Goal: Navigation & Orientation: Find specific page/section

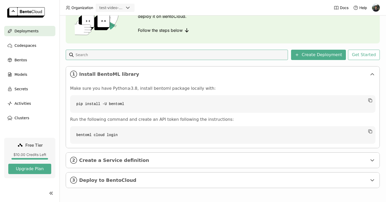
scroll to position [43, 0]
click at [121, 163] on span "Create a Service definition" at bounding box center [223, 160] width 288 height 6
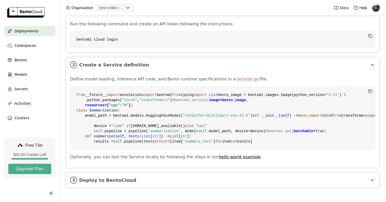
scroll to position [232, 0]
click at [118, 180] on span "Deploy to BentoCloud" at bounding box center [223, 180] width 288 height 6
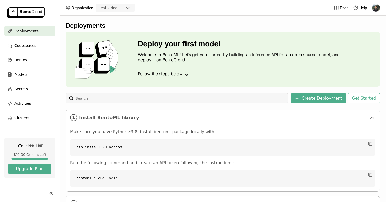
scroll to position [0, 0]
click at [30, 47] on span "Codespaces" at bounding box center [25, 45] width 22 height 6
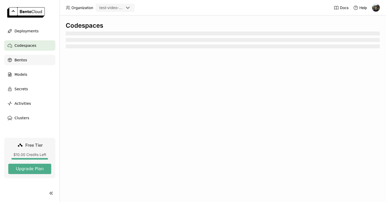
click at [25, 60] on span "Bentos" at bounding box center [20, 60] width 12 height 6
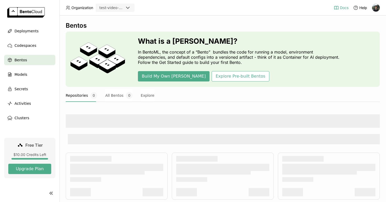
click at [341, 7] on span "Docs" at bounding box center [344, 7] width 9 height 5
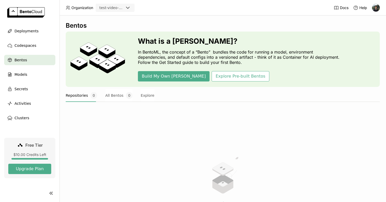
click at [379, 10] on div at bounding box center [376, 8] width 8 height 8
click at [378, 10] on img at bounding box center [376, 8] width 8 height 8
click at [367, 26] on span "Billing" at bounding box center [363, 27] width 10 height 5
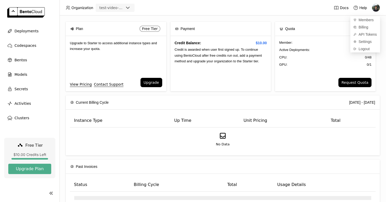
click at [120, 92] on div "Plan Free Tier Upgrade to Starter to access additional instance types and incre…" at bounding box center [223, 59] width 314 height 74
click at [86, 83] on link "View Pricing" at bounding box center [81, 84] width 22 height 6
